Goal: Feedback & Contribution: Submit feedback/report problem

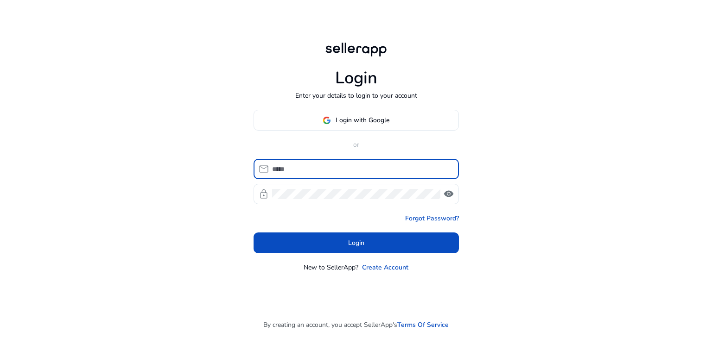
click at [343, 167] on input at bounding box center [361, 169] width 179 height 10
type input "**********"
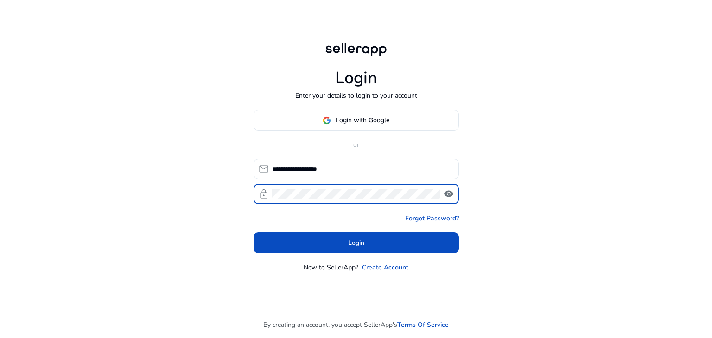
click button "Login" at bounding box center [355, 243] width 205 height 21
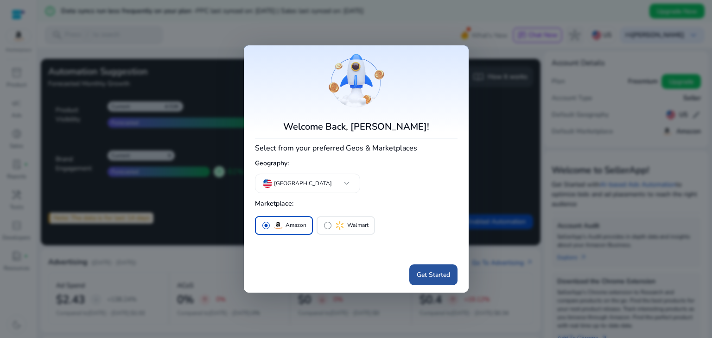
click at [426, 272] on span "Get Started" at bounding box center [433, 275] width 33 height 10
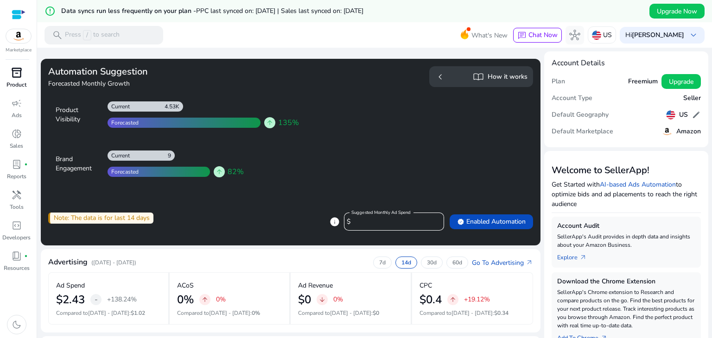
click at [20, 82] on p "Product" at bounding box center [16, 85] width 20 height 8
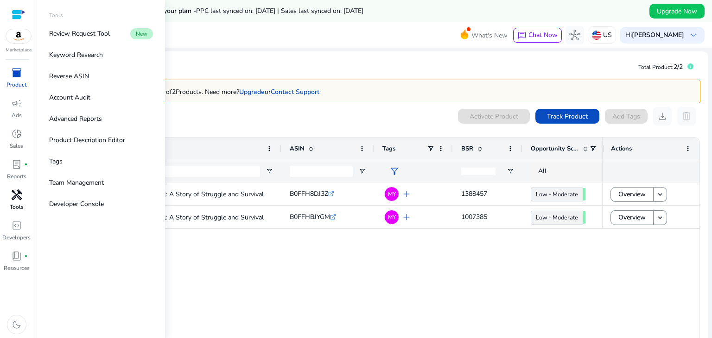
click at [15, 202] on link "handyman Tools" at bounding box center [16, 203] width 33 height 31
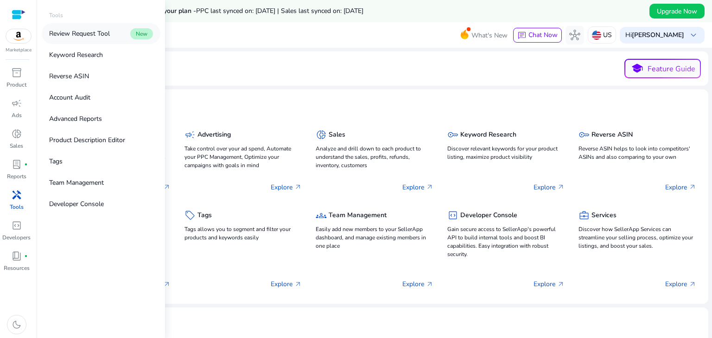
click at [95, 30] on p "Review Request Tool" at bounding box center [79, 34] width 61 height 10
click at [103, 32] on p "Review Request Tool" at bounding box center [79, 34] width 61 height 10
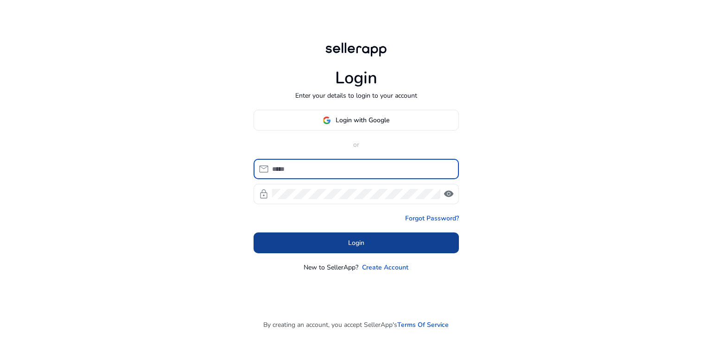
type input "**********"
click at [395, 243] on span at bounding box center [355, 243] width 205 height 22
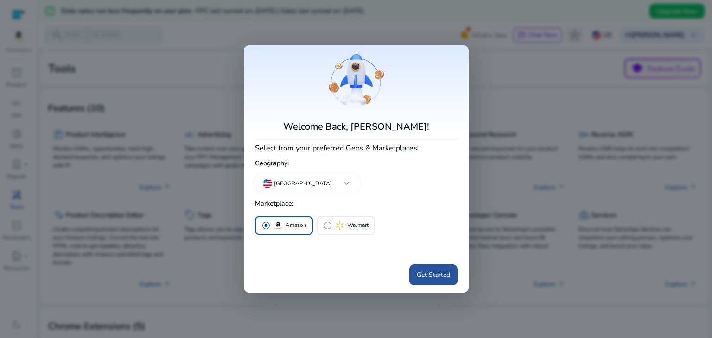
click at [423, 272] on span "Get Started" at bounding box center [433, 275] width 33 height 10
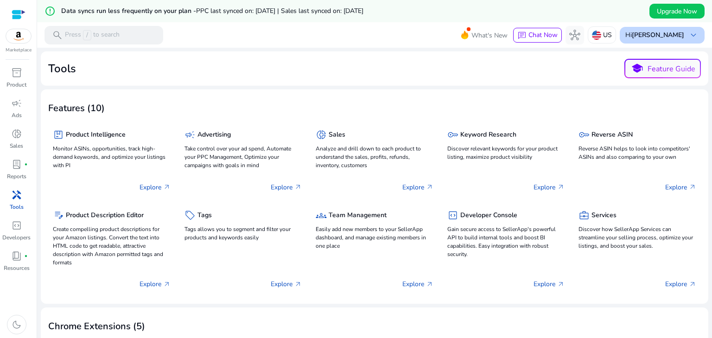
click at [688, 35] on span "keyboard_arrow_down" at bounding box center [693, 35] width 11 height 11
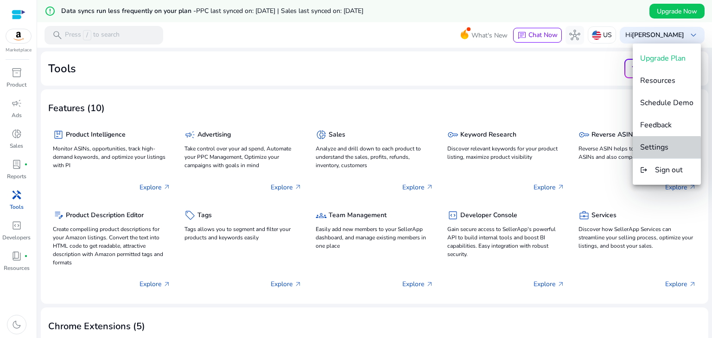
click at [660, 149] on span "Settings" at bounding box center [654, 147] width 28 height 10
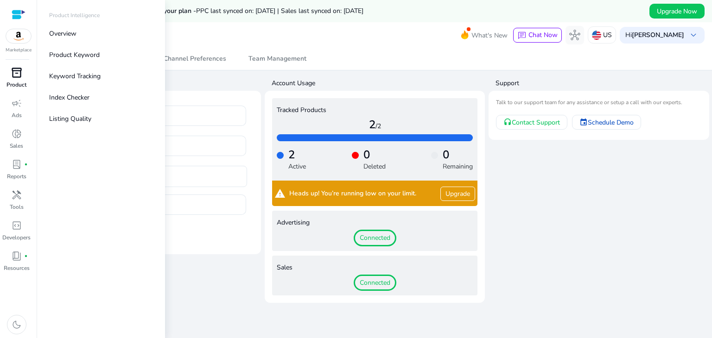
click at [19, 75] on span "inventory_2" at bounding box center [16, 72] width 11 height 11
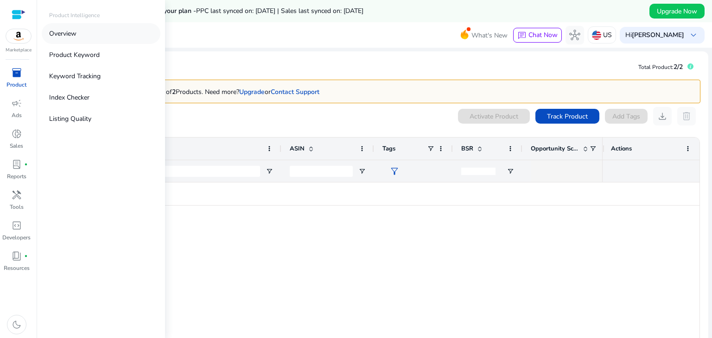
click at [68, 37] on p "Overview" at bounding box center [62, 34] width 27 height 10
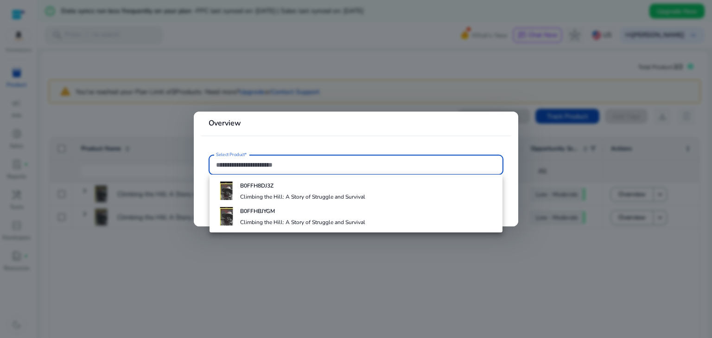
click at [565, 242] on div at bounding box center [356, 169] width 712 height 338
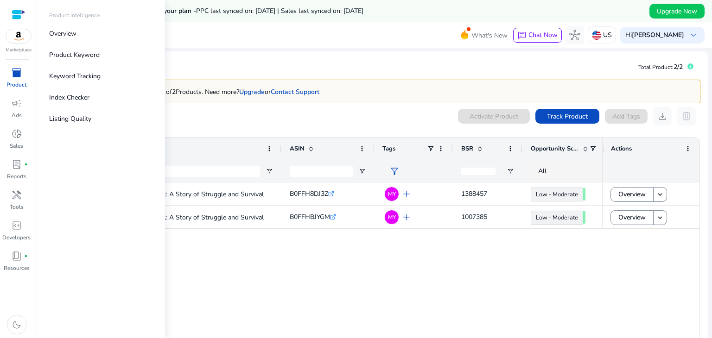
click at [16, 76] on span "inventory_2" at bounding box center [16, 72] width 11 height 11
click at [18, 196] on span "handyman" at bounding box center [16, 195] width 11 height 11
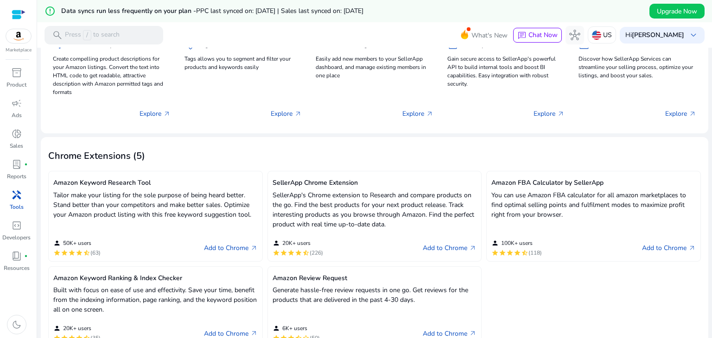
scroll to position [147, 0]
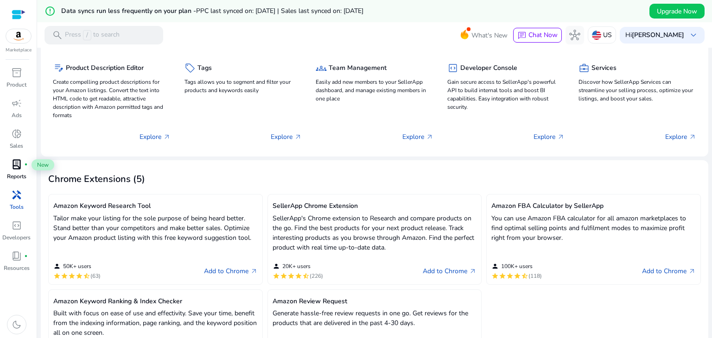
click at [20, 167] on span "lab_profile" at bounding box center [16, 164] width 11 height 11
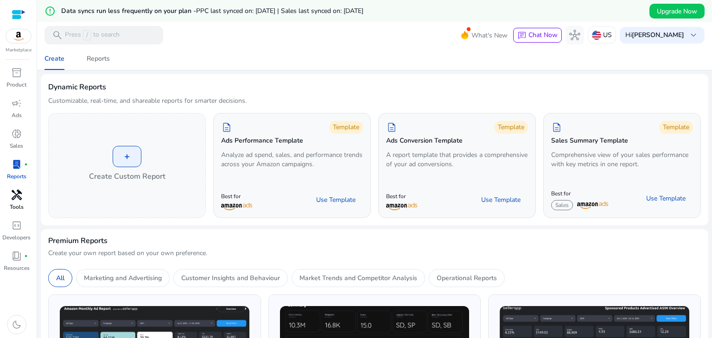
click at [17, 205] on p "Tools" at bounding box center [17, 207] width 14 height 8
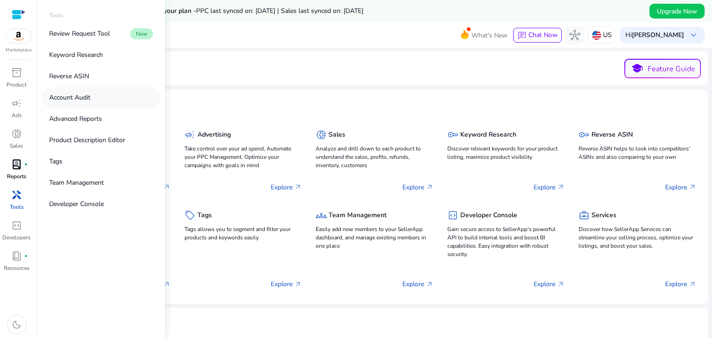
click at [91, 99] on link "Account Audit" at bounding box center [101, 97] width 119 height 21
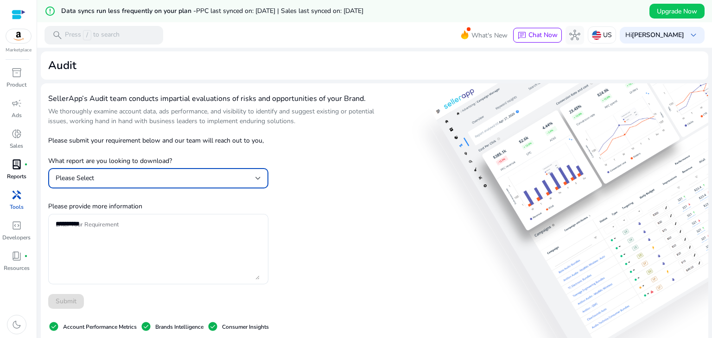
click at [248, 178] on div "Please Select" at bounding box center [156, 178] width 200 height 10
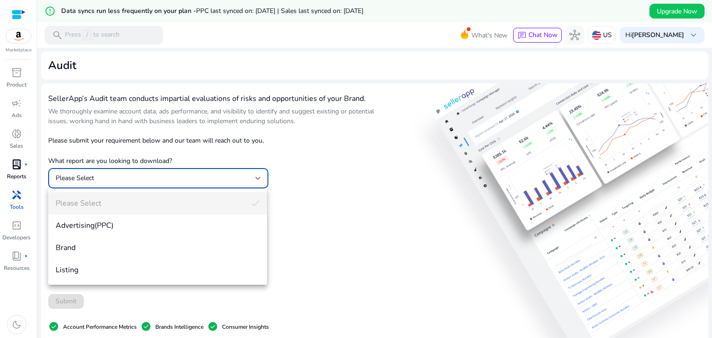
click at [321, 142] on div at bounding box center [356, 169] width 712 height 338
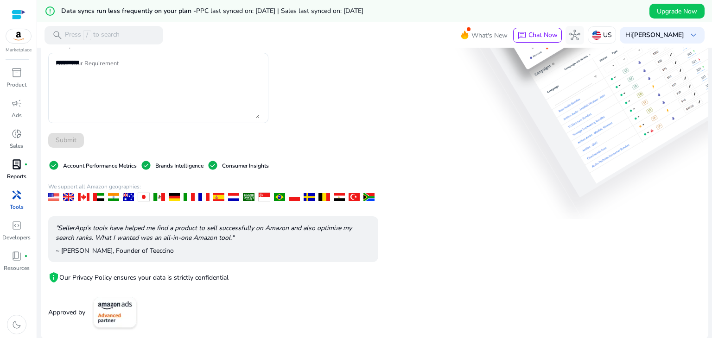
scroll to position [163, 0]
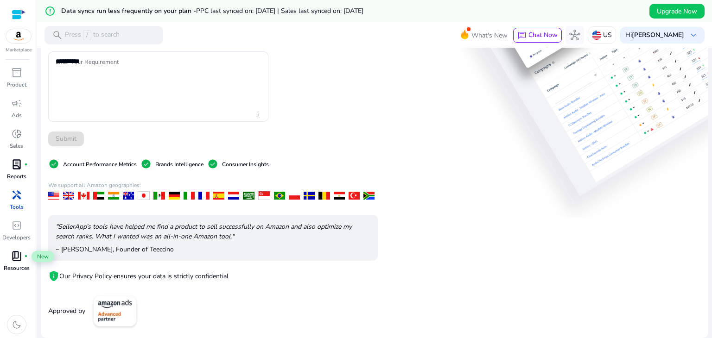
click at [22, 254] on span "book_4" at bounding box center [16, 256] width 11 height 11
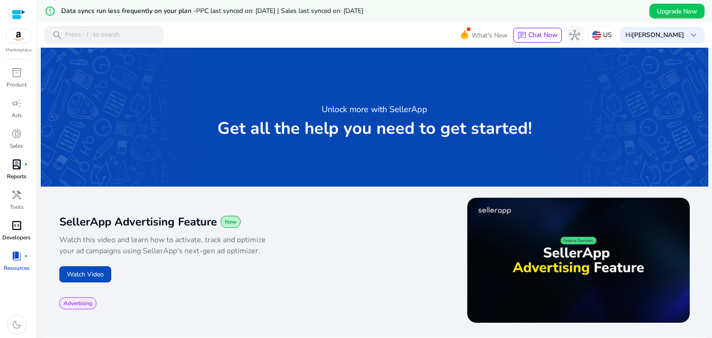
click at [17, 228] on span "code_blocks" at bounding box center [16, 225] width 11 height 11
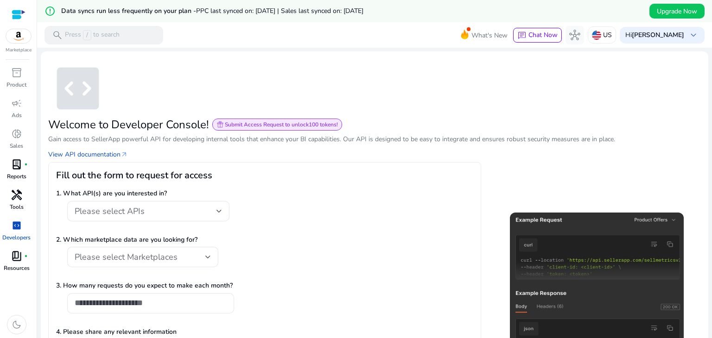
click at [20, 203] on p "Tools" at bounding box center [17, 207] width 14 height 8
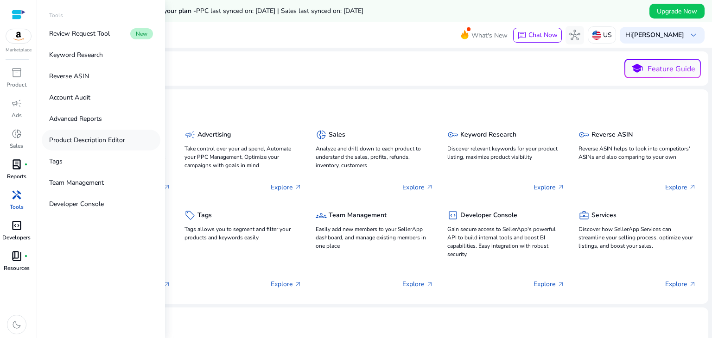
click at [82, 141] on p "Product Description Editor" at bounding box center [87, 140] width 76 height 10
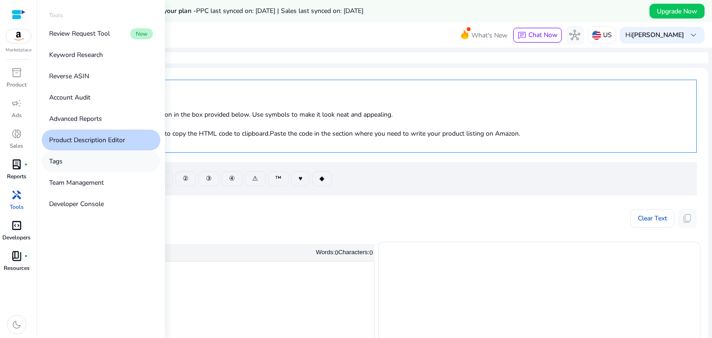
click at [55, 163] on p "Tags" at bounding box center [55, 162] width 13 height 10
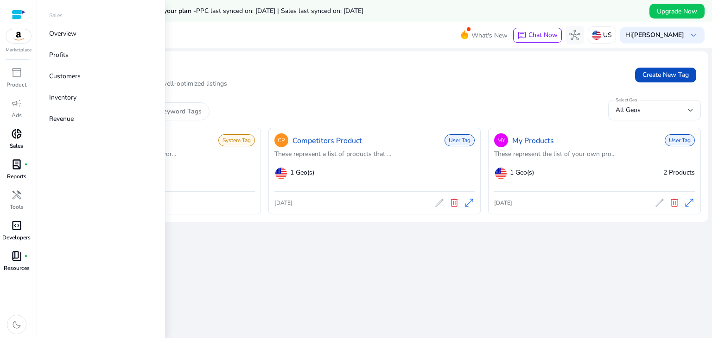
click at [22, 138] on div "donut_small" at bounding box center [17, 133] width 26 height 15
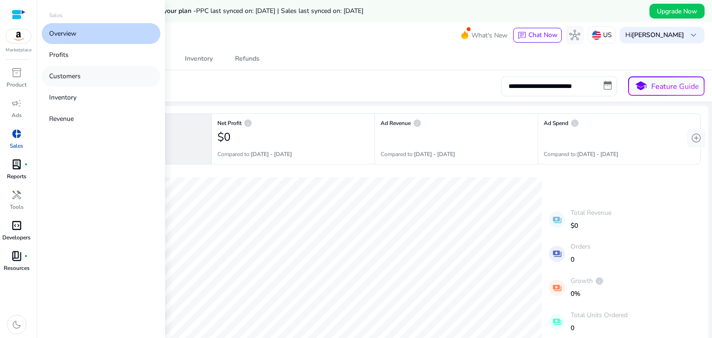
click at [74, 77] on p "Customers" at bounding box center [65, 76] width 32 height 10
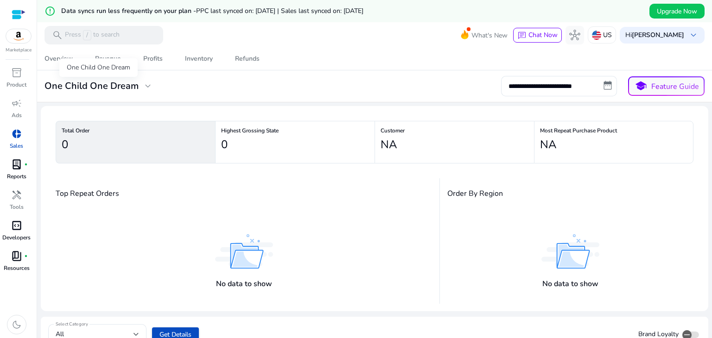
click at [144, 88] on span "expand_more" at bounding box center [147, 86] width 11 height 11
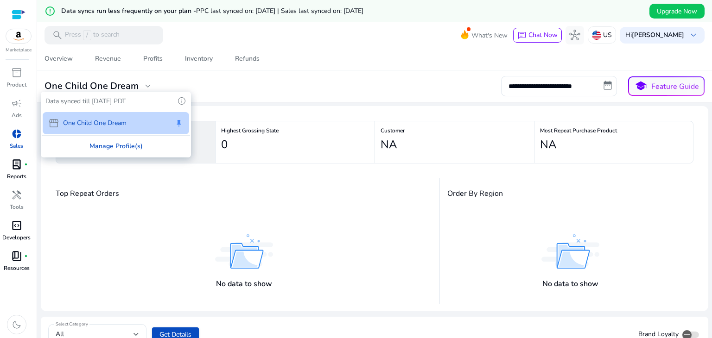
click at [126, 145] on div "Manage Profile(s)" at bounding box center [116, 146] width 148 height 21
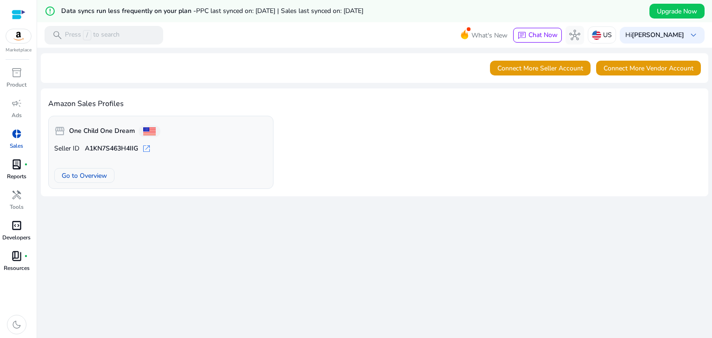
click at [147, 149] on span "open_in_new" at bounding box center [146, 148] width 9 height 9
click at [521, 69] on span "Connect More Seller Account" at bounding box center [540, 68] width 86 height 10
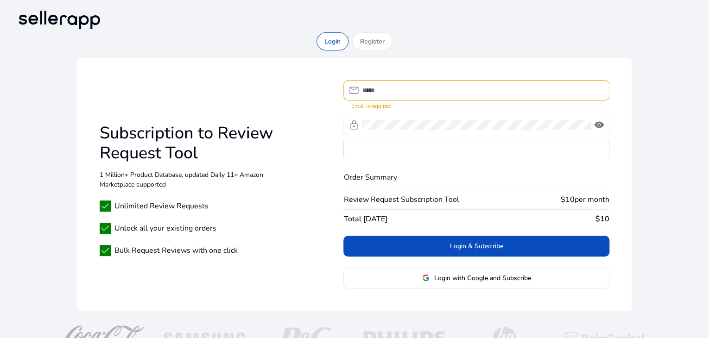
type input "**********"
click at [300, 169] on div "**********" at bounding box center [354, 184] width 554 height 253
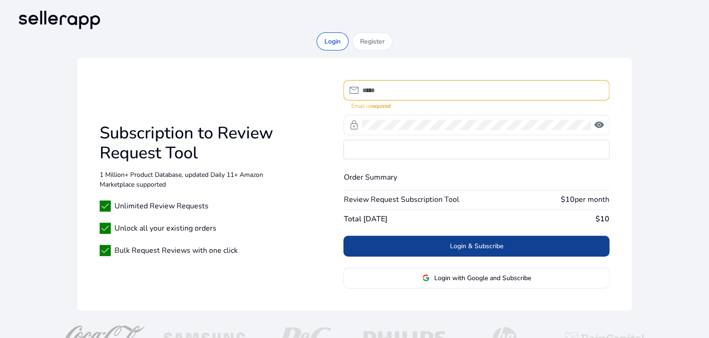
type input "**********"
click at [484, 244] on button "Login & Subscribe" at bounding box center [475, 246] width 265 height 21
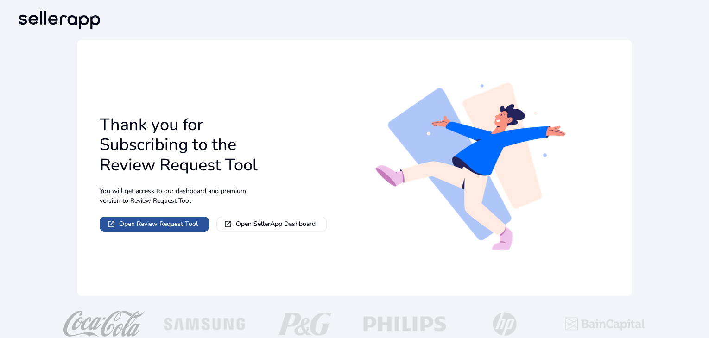
click at [173, 224] on span "Open Review Request Tool" at bounding box center [158, 224] width 79 height 10
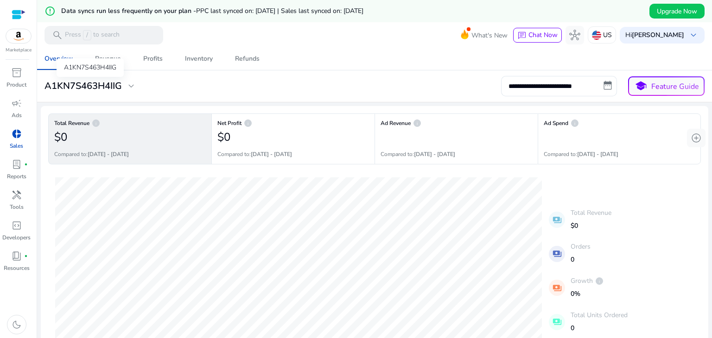
click at [133, 88] on span "expand_more" at bounding box center [131, 86] width 11 height 11
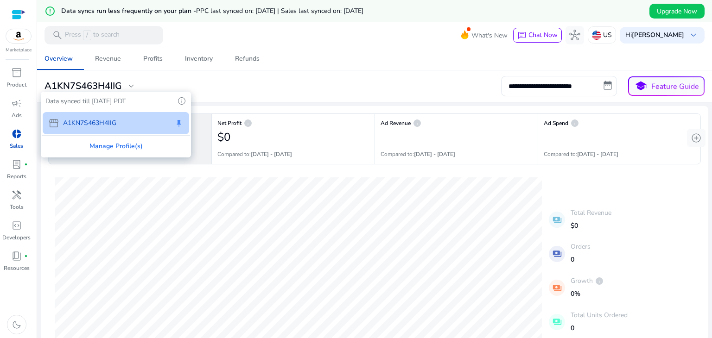
click at [295, 86] on div at bounding box center [356, 169] width 712 height 338
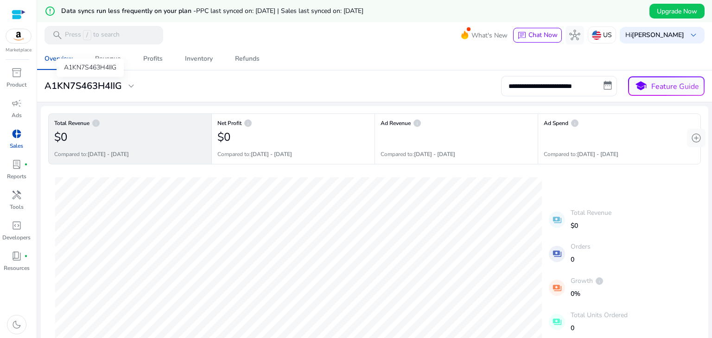
click at [114, 58] on div "A1KN7S463H4IIG" at bounding box center [90, 67] width 67 height 19
click at [160, 60] on div "Profits" at bounding box center [152, 59] width 19 height 6
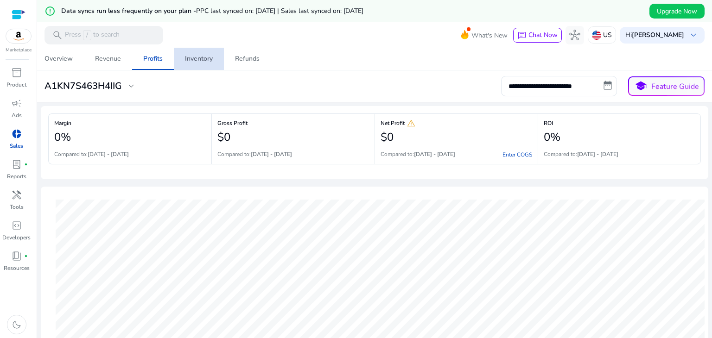
click at [198, 59] on div "Inventory" at bounding box center [199, 59] width 28 height 6
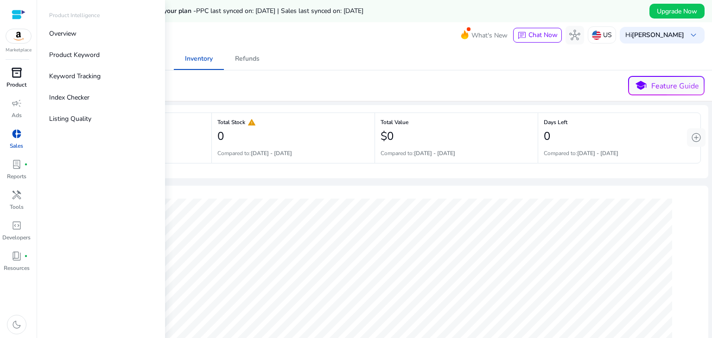
click at [23, 76] on div "inventory_2" at bounding box center [17, 72] width 26 height 15
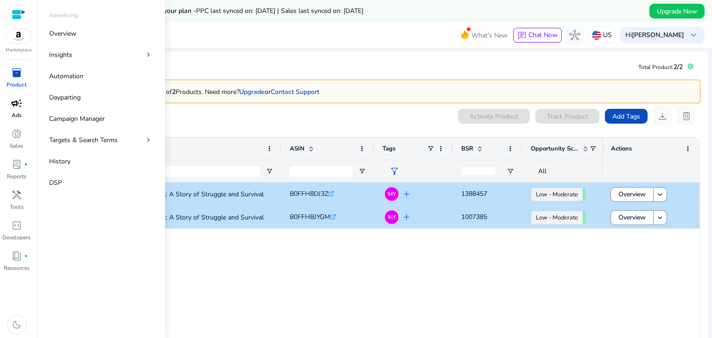
click at [17, 109] on span "campaign" at bounding box center [16, 103] width 11 height 11
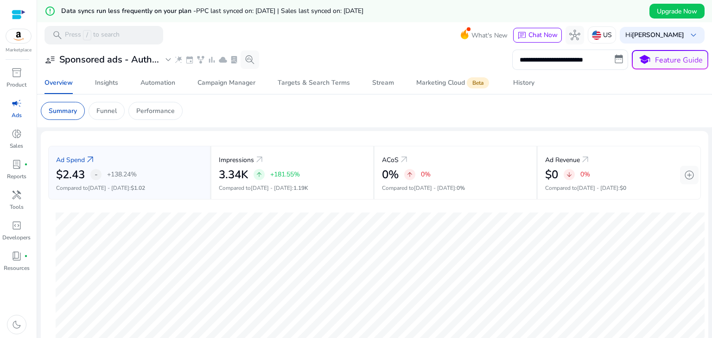
click at [15, 105] on span "campaign" at bounding box center [16, 103] width 11 height 11
click at [18, 109] on span "campaign" at bounding box center [16, 103] width 11 height 11
click at [221, 80] on div "Campaign Manager" at bounding box center [226, 83] width 58 height 6
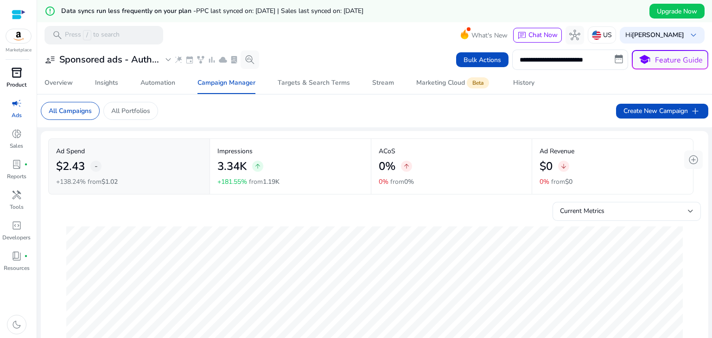
click at [20, 84] on p "Product" at bounding box center [16, 85] width 20 height 8
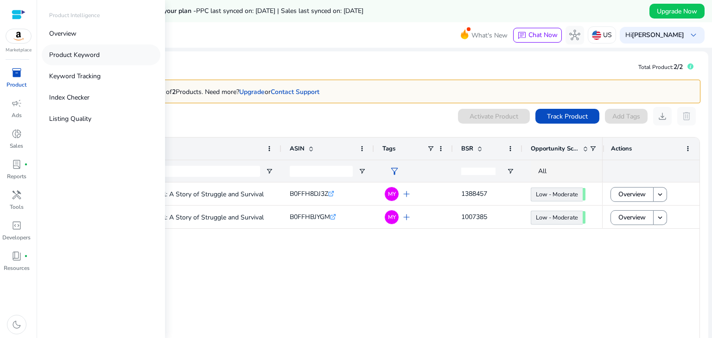
click at [87, 54] on p "Product Keyword" at bounding box center [74, 55] width 51 height 10
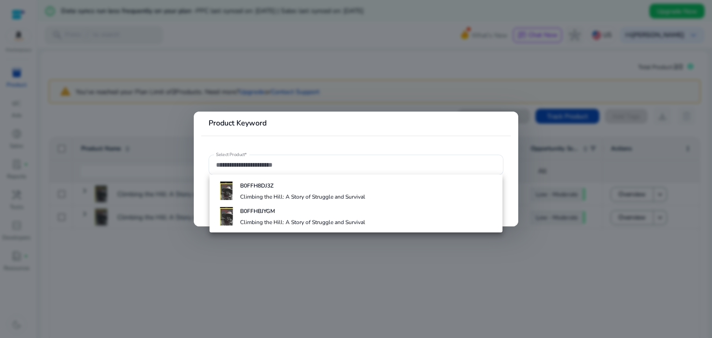
click at [28, 81] on div at bounding box center [356, 169] width 712 height 338
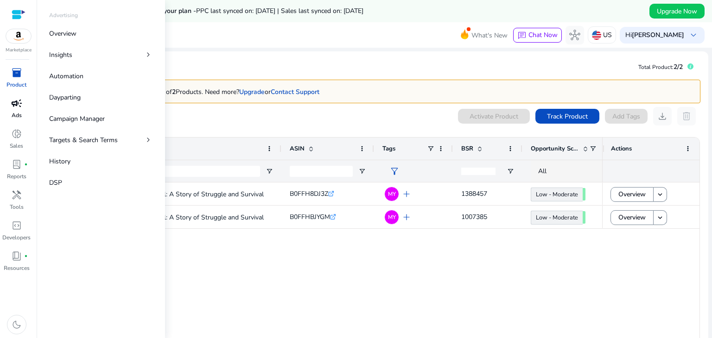
click at [19, 104] on span "campaign" at bounding box center [16, 103] width 11 height 11
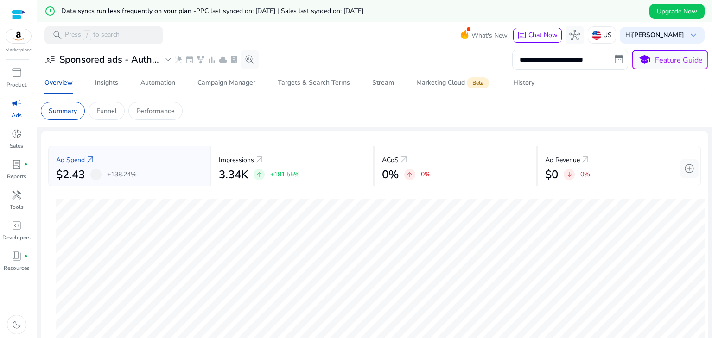
click at [20, 103] on span "campaign" at bounding box center [16, 103] width 11 height 11
click at [18, 108] on span "campaign" at bounding box center [16, 103] width 11 height 11
click at [15, 108] on span "campaign" at bounding box center [16, 103] width 11 height 11
click at [19, 112] on p "Ads" at bounding box center [17, 115] width 10 height 8
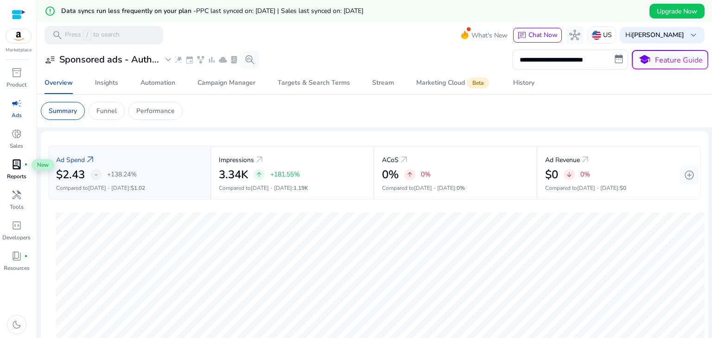
click at [15, 168] on span "lab_profile" at bounding box center [16, 164] width 11 height 11
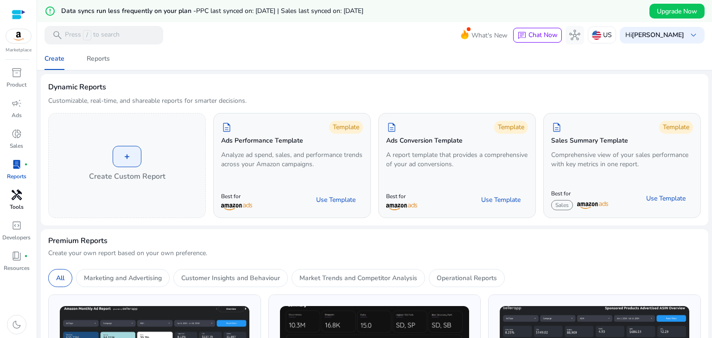
click at [22, 197] on div "handyman" at bounding box center [17, 195] width 26 height 15
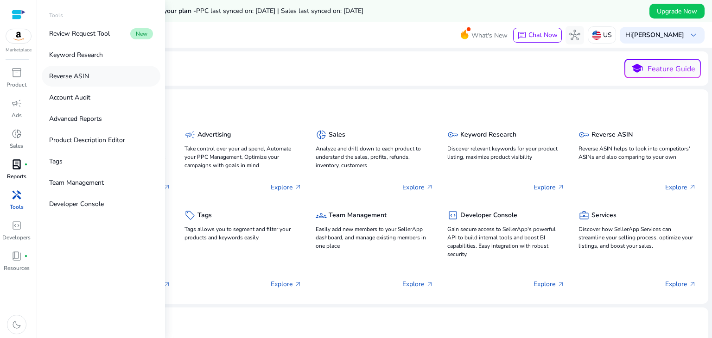
click at [88, 73] on p "Reverse ASIN" at bounding box center [69, 76] width 40 height 10
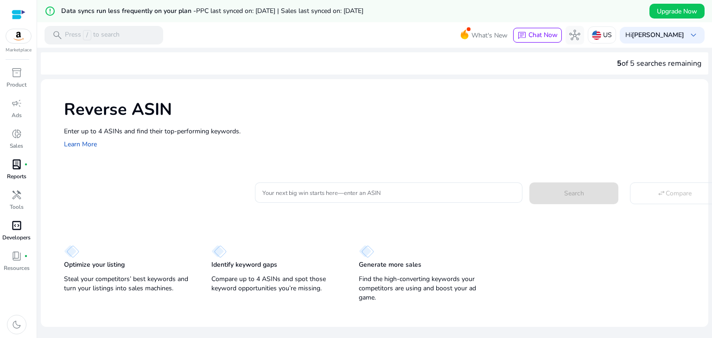
click at [17, 227] on span "code_blocks" at bounding box center [16, 225] width 11 height 11
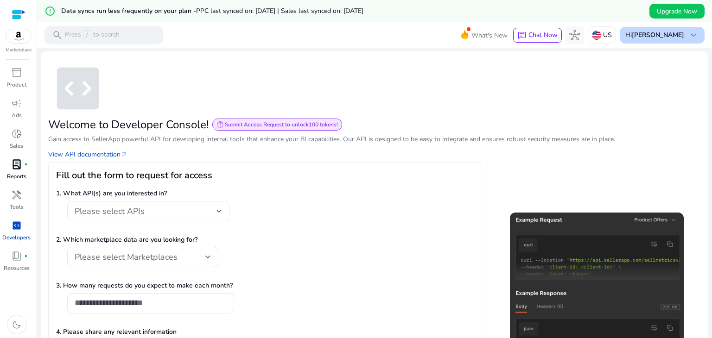
click at [652, 38] on b "[PERSON_NAME]" at bounding box center [658, 35] width 52 height 9
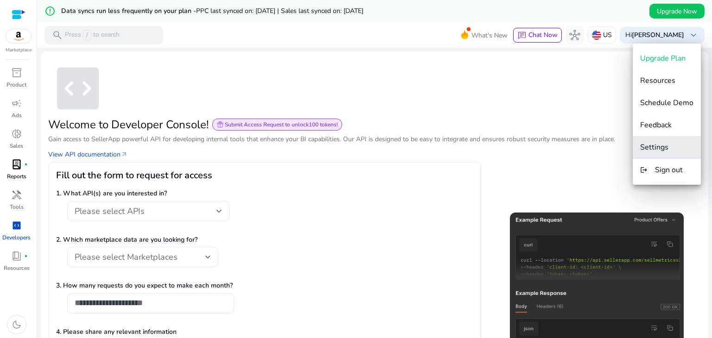
click at [664, 149] on span "Settings" at bounding box center [654, 147] width 28 height 10
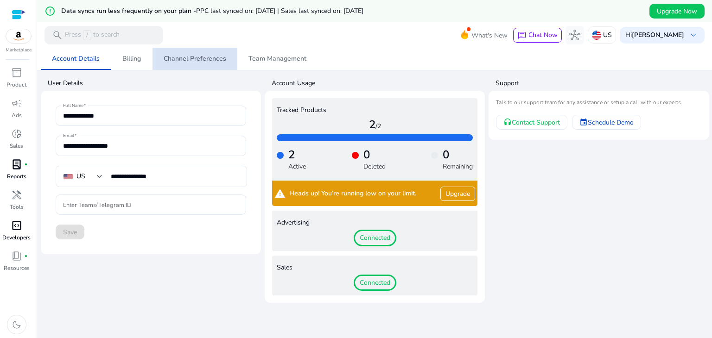
click at [194, 62] on span "Channel Preferences" at bounding box center [195, 59] width 63 height 6
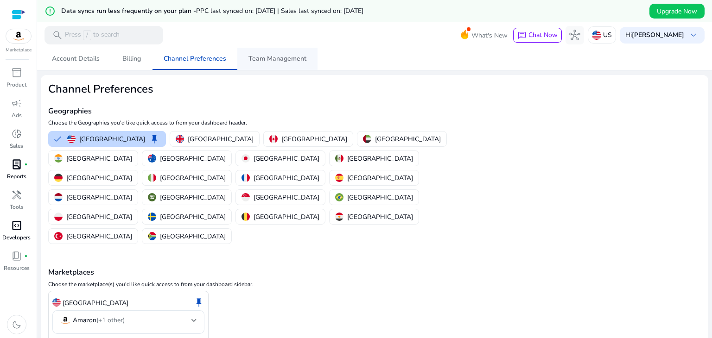
click at [269, 58] on span "Team Management" at bounding box center [277, 59] width 58 height 6
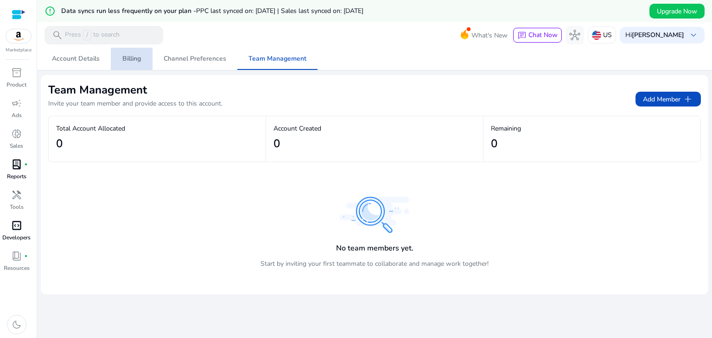
click at [137, 60] on span "Billing" at bounding box center [131, 59] width 19 height 6
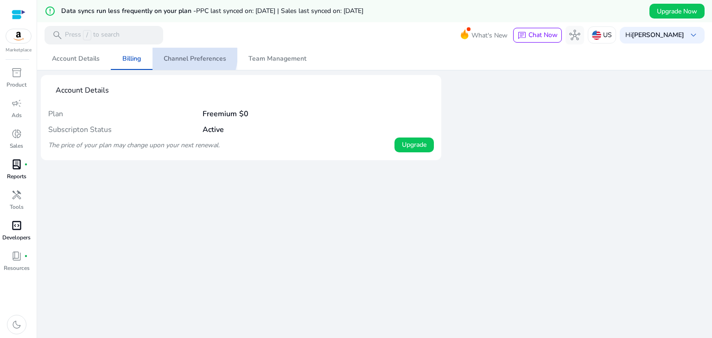
click at [184, 56] on span "Channel Preferences" at bounding box center [195, 59] width 63 height 6
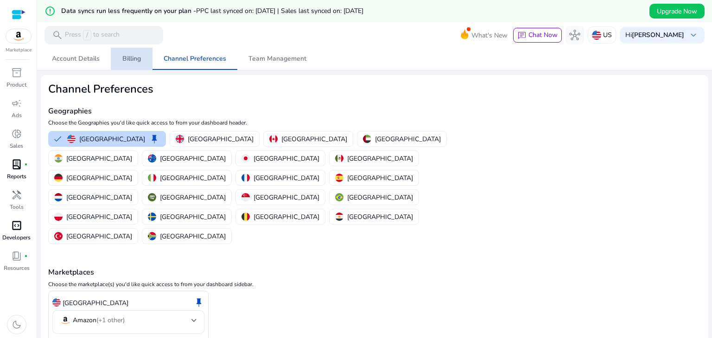
click at [128, 63] on span "Billing" at bounding box center [131, 59] width 19 height 22
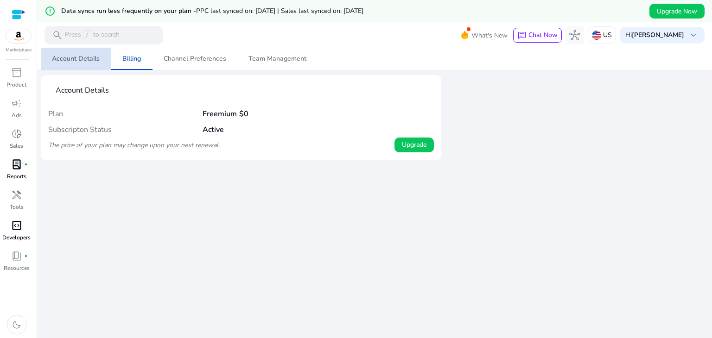
click at [79, 56] on span "Account Details" at bounding box center [76, 59] width 48 height 6
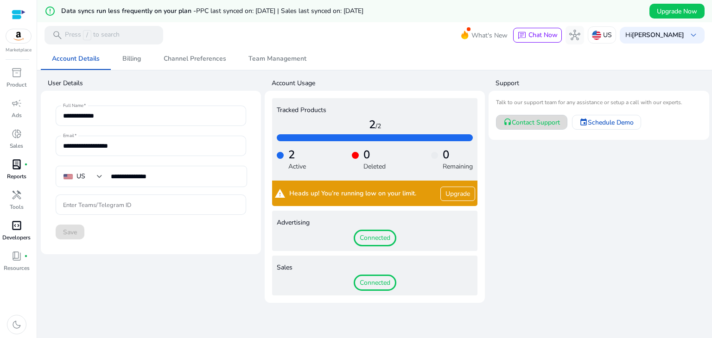
click at [541, 127] on span at bounding box center [531, 122] width 70 height 22
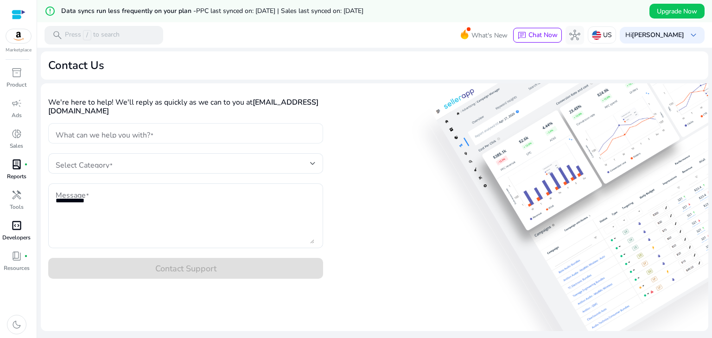
click at [150, 137] on input "What can we help you with?" at bounding box center [186, 133] width 260 height 10
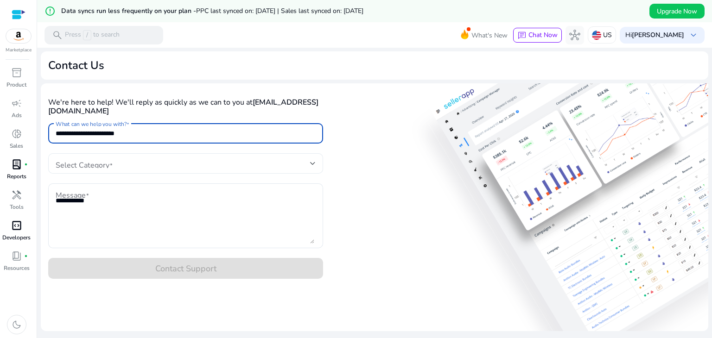
type input "**********"
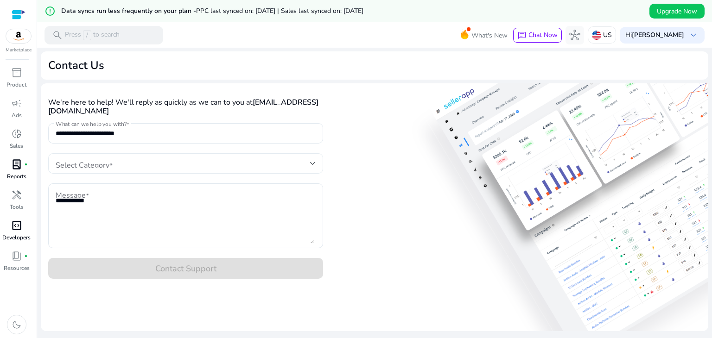
click at [136, 170] on div at bounding box center [186, 163] width 260 height 20
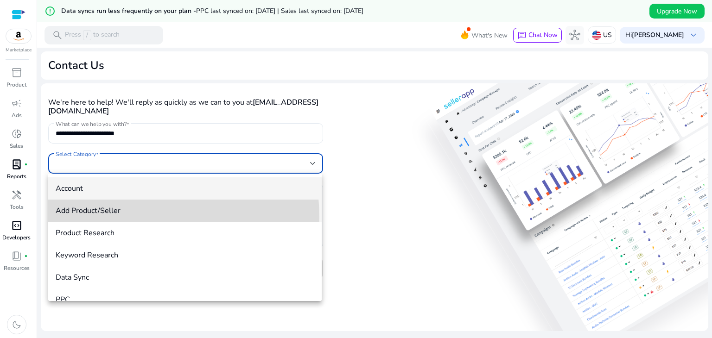
click at [118, 218] on mat-option "Add Product/Seller" at bounding box center [184, 211] width 273 height 22
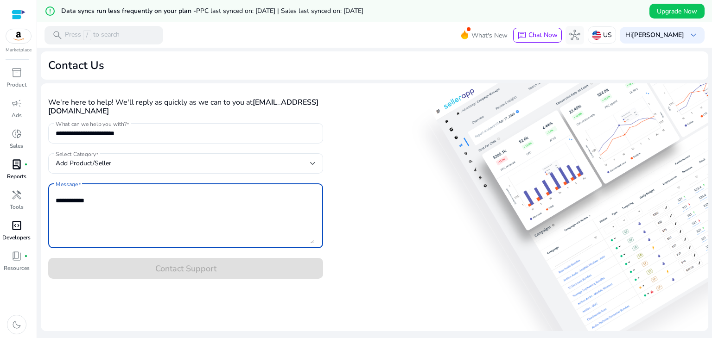
click at [111, 195] on textarea "Message" at bounding box center [185, 216] width 259 height 56
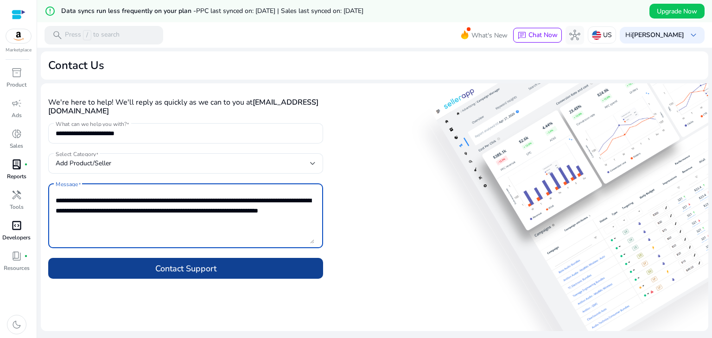
type textarea "**********"
click at [218, 267] on span at bounding box center [185, 269] width 275 height 22
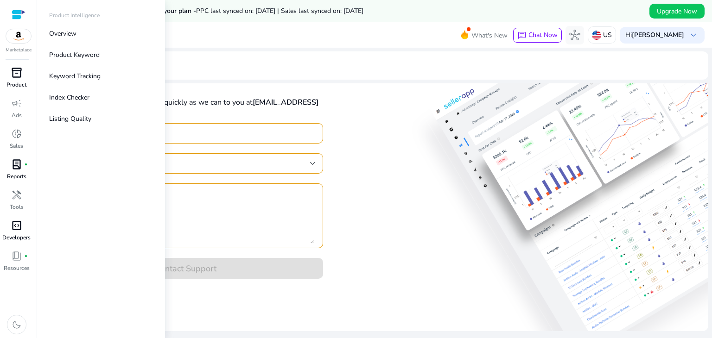
click at [17, 71] on span "inventory_2" at bounding box center [16, 72] width 11 height 11
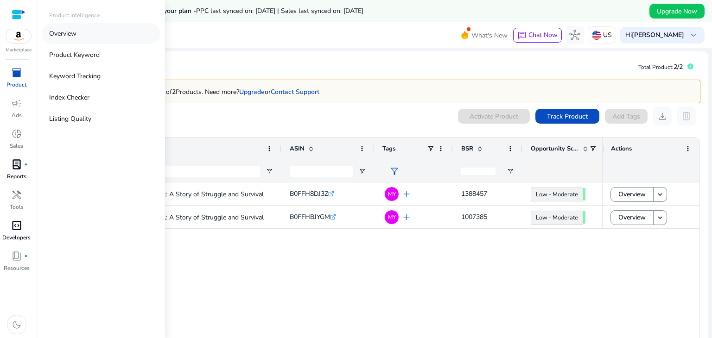
click at [62, 33] on p "Overview" at bounding box center [62, 34] width 27 height 10
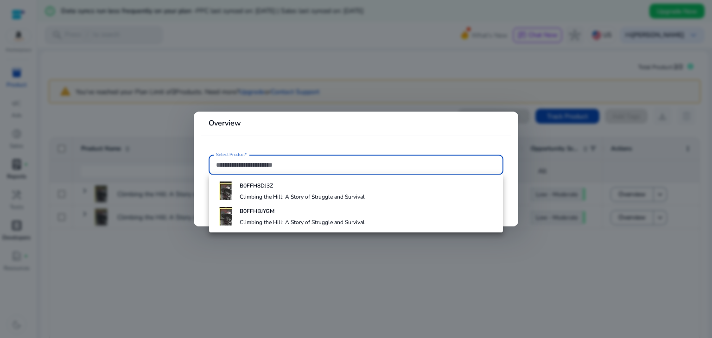
click at [140, 241] on div at bounding box center [356, 169] width 712 height 338
